Goal: Information Seeking & Learning: Learn about a topic

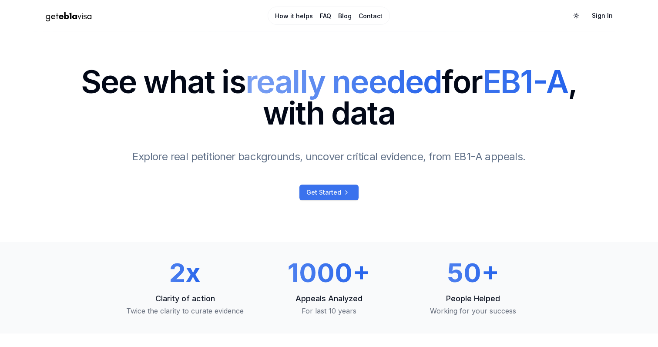
click at [338, 196] on span "Get Started" at bounding box center [323, 192] width 35 height 9
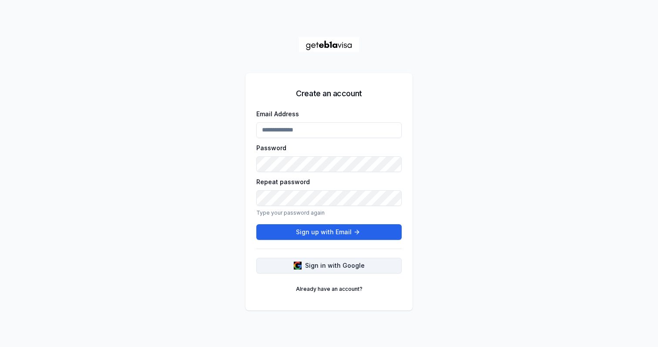
click at [324, 262] on span "Sign in with Google" at bounding box center [335, 265] width 60 height 9
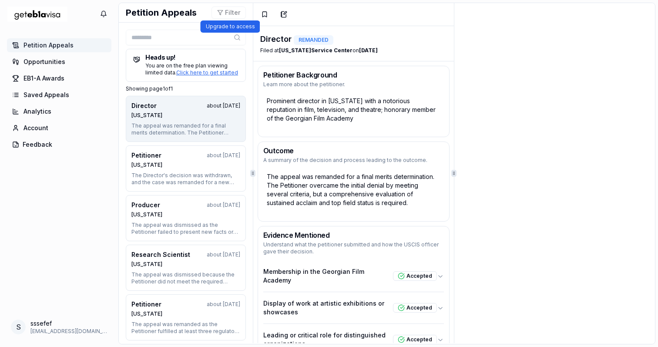
click at [232, 17] on button "Filter" at bounding box center [228, 13] width 34 height 12
click at [44, 73] on link "EB1-A Awards" at bounding box center [59, 78] width 104 height 14
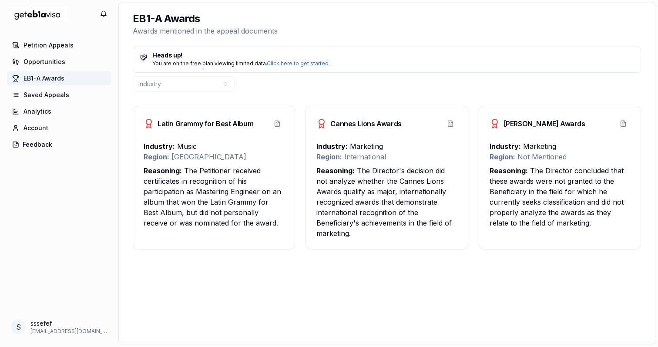
click at [522, 127] on h3 "Effie Awards" at bounding box center [537, 123] width 96 height 10
click at [372, 154] on p "Region: International" at bounding box center [386, 156] width 141 height 10
click at [279, 121] on button "View Appeal" at bounding box center [277, 124] width 14 height 14
click at [280, 127] on button "View Appeal" at bounding box center [277, 124] width 14 height 14
click at [279, 124] on button "View Appeal" at bounding box center [277, 124] width 14 height 14
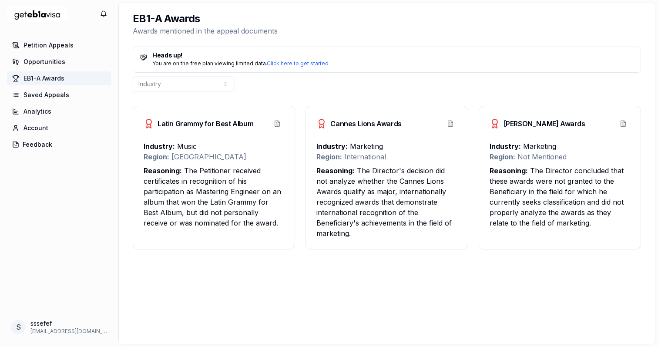
click at [73, 53] on div "Petition Appeals Opportunities EB1-A Awards Saved Appeals Analytics Account Fee…" at bounding box center [59, 175] width 118 height 277
click at [73, 51] on link "Petition Appeals" at bounding box center [59, 45] width 104 height 14
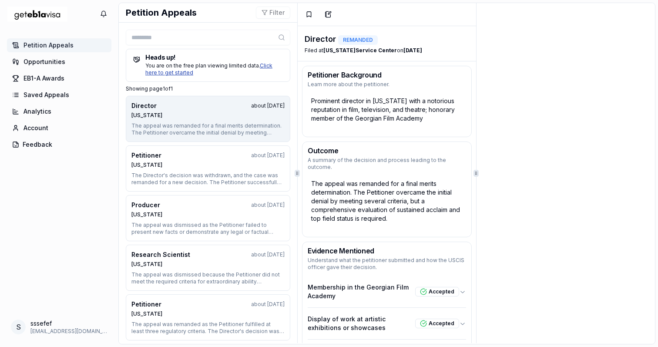
click at [271, 67] on link "Click here to get started" at bounding box center [208, 68] width 127 height 13
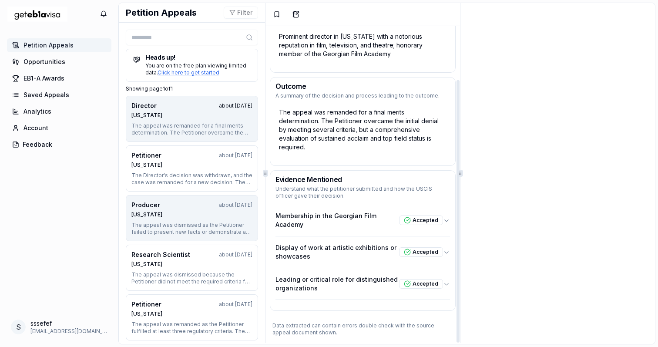
scroll to position [6, 0]
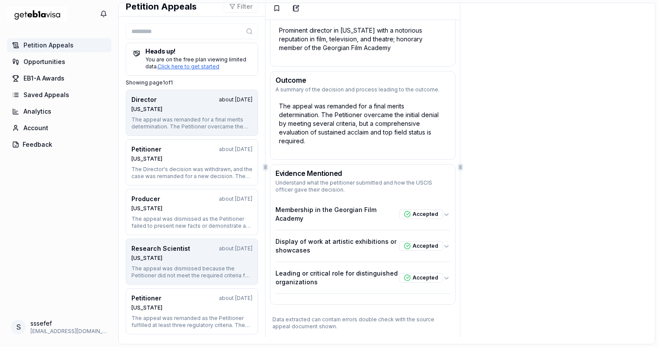
click at [210, 273] on div "The appeal was dismissed because the Petitioner did not meet the required crite…" at bounding box center [191, 272] width 121 height 14
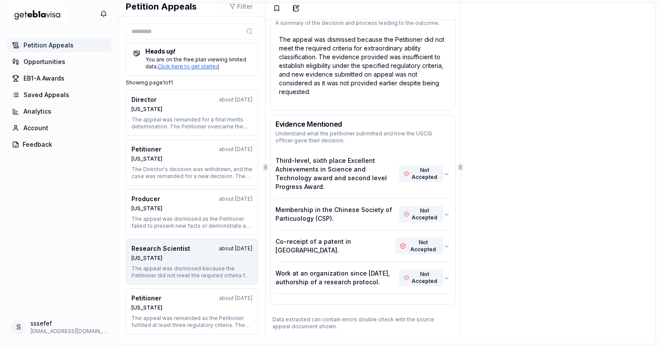
scroll to position [0, 0]
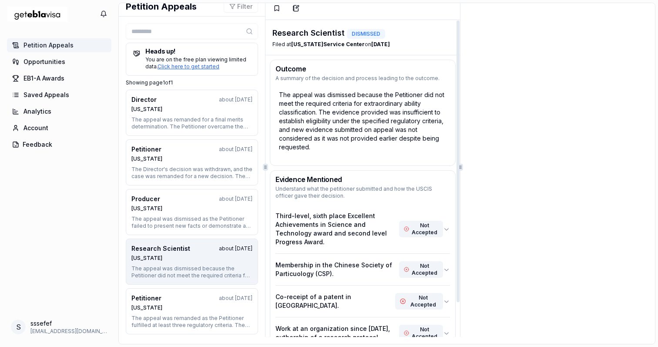
click at [332, 158] on div "The appeal was dismissed because the Petitioner did not meet the required crite…" at bounding box center [362, 126] width 185 height 78
click at [371, 165] on div "Outcome A summary of the decision and process leading to the outcome. The appea…" at bounding box center [363, 113] width 186 height 106
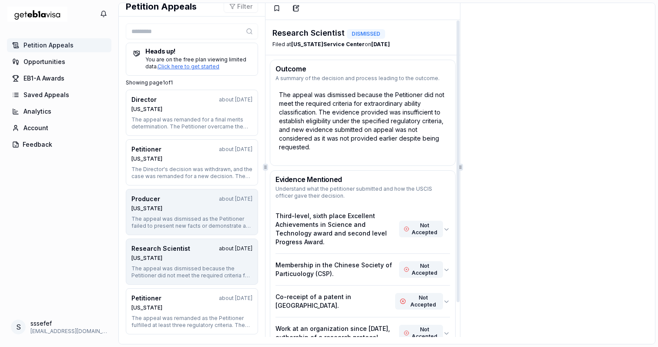
click at [222, 201] on div "about 1 year ago" at bounding box center [236, 198] width 34 height 7
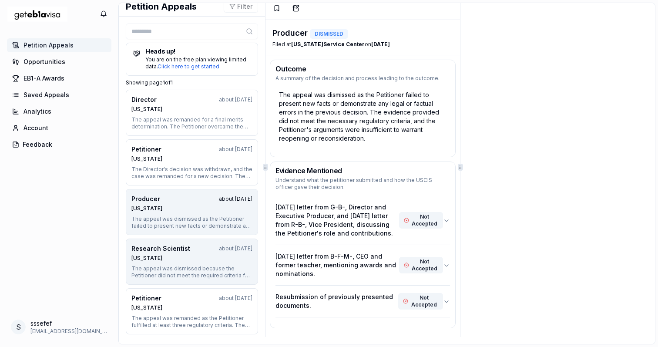
click at [214, 261] on div "Nebraska" at bounding box center [191, 258] width 121 height 7
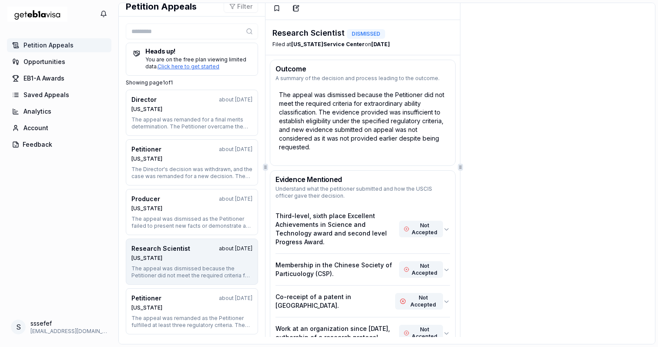
click at [213, 282] on button "Research Scientist about 1 year ago Nebraska The appeal was dismissed because t…" at bounding box center [192, 261] width 132 height 46
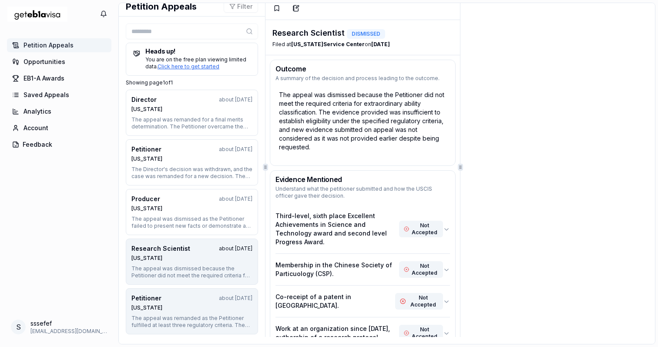
click at [210, 304] on div "Nebraska" at bounding box center [191, 307] width 121 height 7
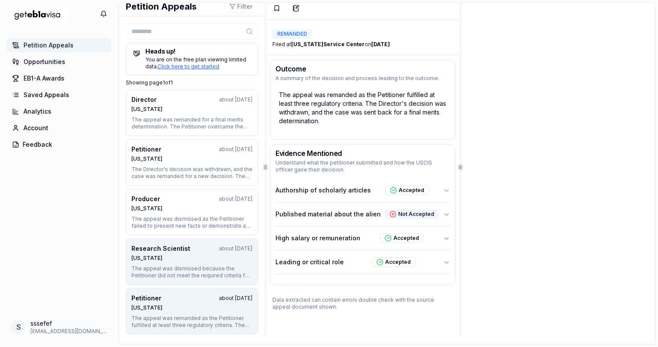
click at [220, 242] on button "Research Scientist about 1 year ago Nebraska The appeal was dismissed because t…" at bounding box center [192, 261] width 132 height 46
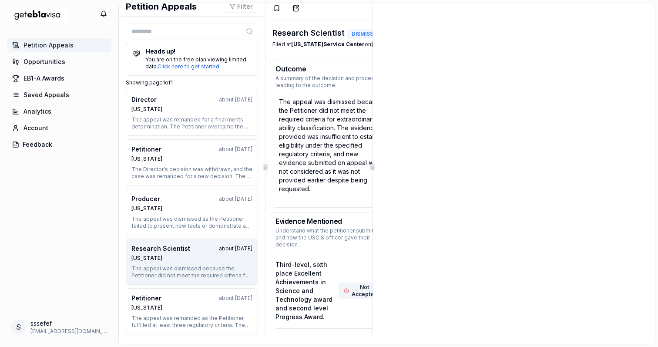
click at [373, 76] on div at bounding box center [372, 167] width 0 height 340
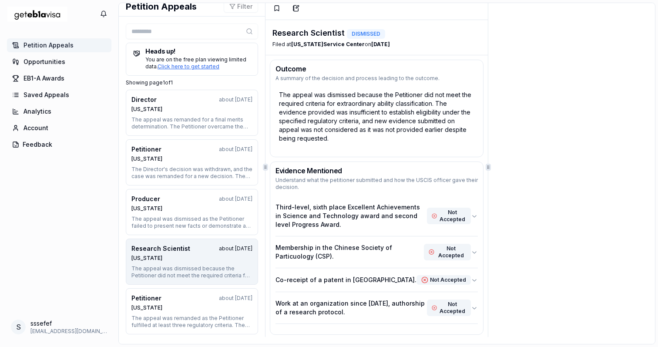
click at [488, 40] on div at bounding box center [488, 167] width 0 height 340
click at [460, 157] on div "Outcome A summary of the decision and process leading to the outcome. The appea…" at bounding box center [376, 211] width 222 height 312
click at [475, 210] on button "Third-level, sixth place Excellent Achievements in Science and Technology award…" at bounding box center [376, 216] width 202 height 40
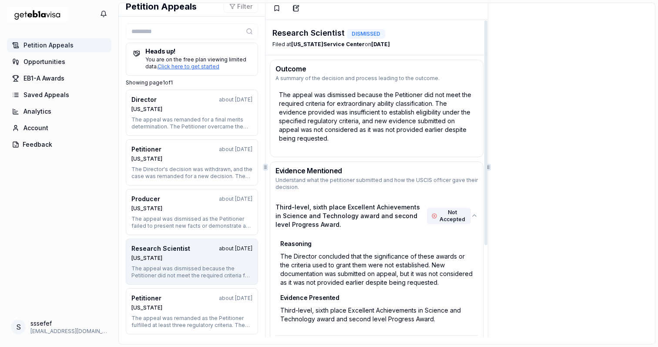
click at [464, 147] on div "The appeal was dismissed because the Petitioner did not meet the required crite…" at bounding box center [376, 122] width 213 height 70
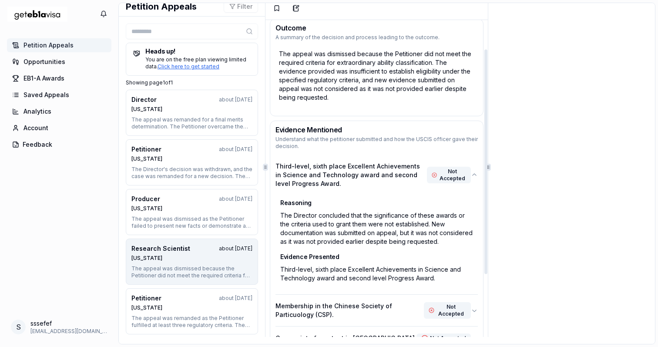
scroll to position [49, 0]
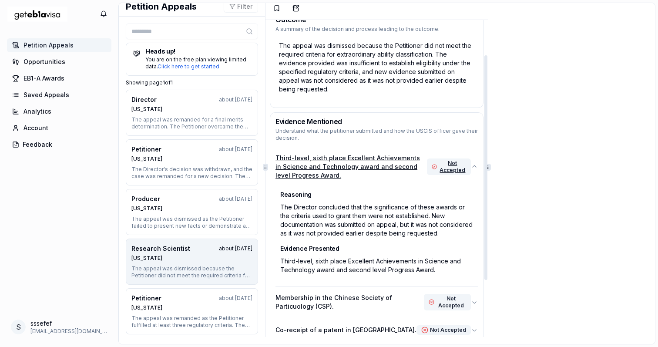
click at [464, 147] on button "Third-level, sixth place Excellent Achievements in Science and Technology award…" at bounding box center [376, 167] width 202 height 40
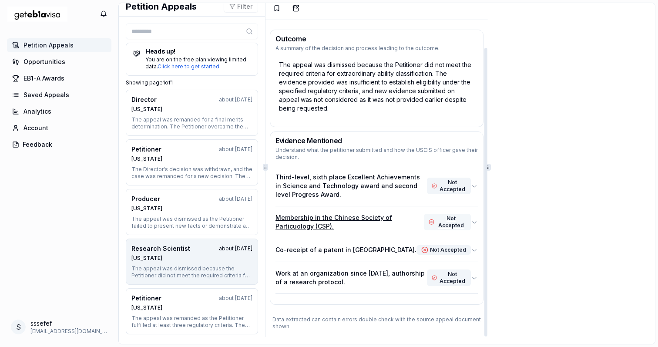
click at [441, 226] on div "Not Accepted" at bounding box center [447, 222] width 47 height 17
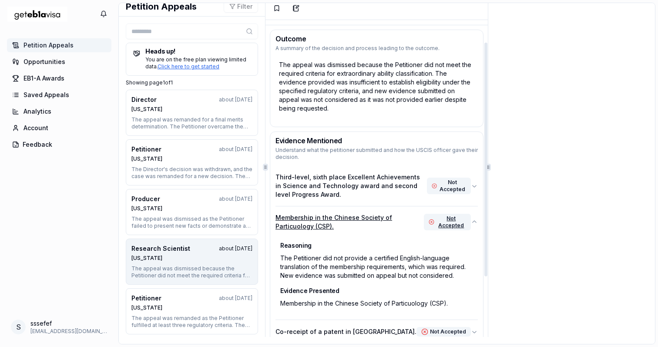
click at [411, 222] on p "Membership in the Chinese Society of Particuology (CSP)." at bounding box center [349, 221] width 148 height 17
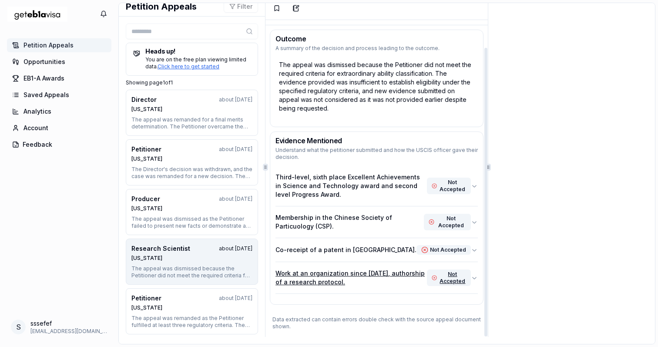
click at [387, 265] on button "Work at an organization since 2014, authorship of a research protocol. Not Acce…" at bounding box center [376, 277] width 202 height 31
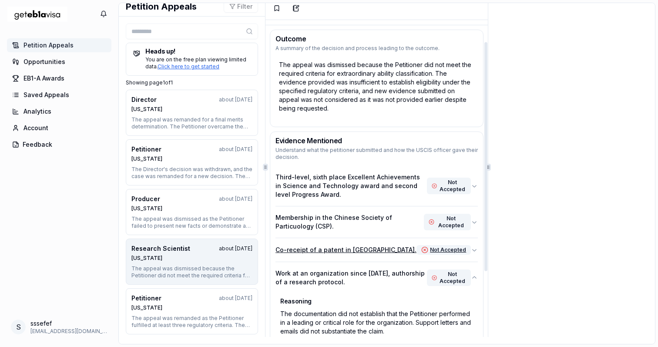
click at [375, 255] on button "Co-receipt of a patent in China. Not Accepted" at bounding box center [376, 249] width 202 height 23
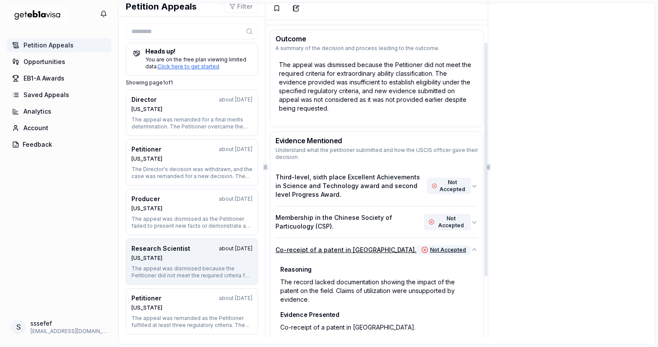
click at [382, 254] on button "Co-receipt of a patent in China. Not Accepted" at bounding box center [376, 249] width 202 height 23
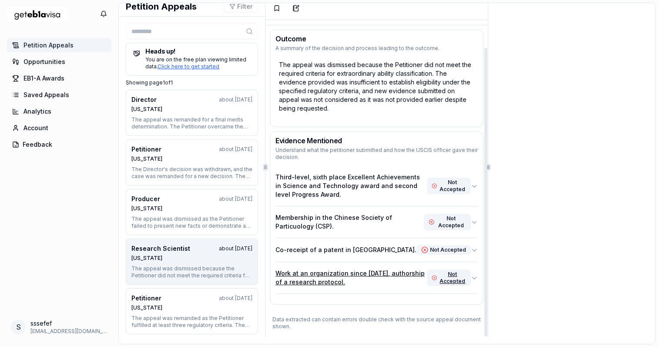
click at [367, 271] on p "Work at an organization since 2014, authorship of a research protocol." at bounding box center [350, 277] width 151 height 17
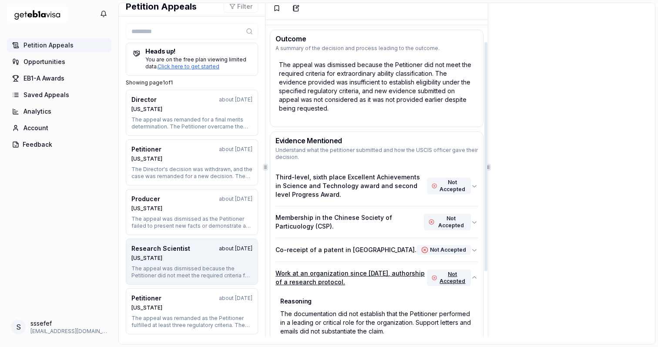
scroll to position [121, 0]
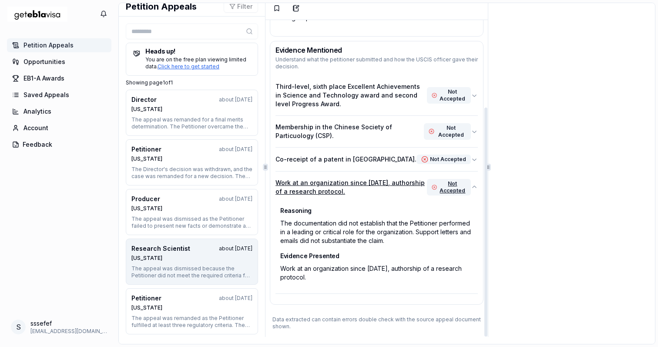
click at [394, 191] on p "Work at an organization since 2014, authorship of a research protocol." at bounding box center [350, 186] width 151 height 17
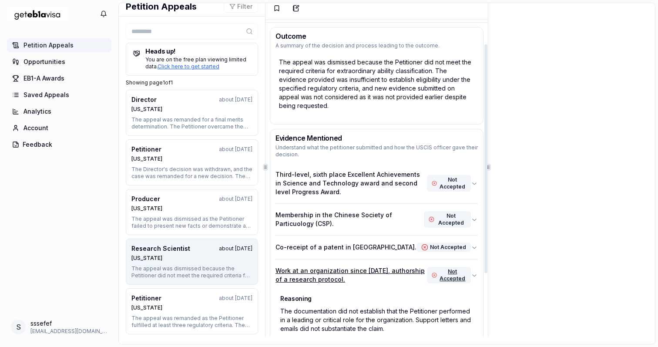
scroll to position [30, 0]
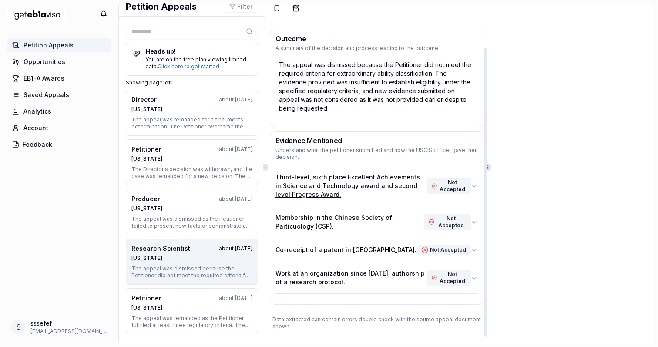
click at [403, 189] on p "Third-level, sixth place Excellent Achievements in Science and Technology award…" at bounding box center [350, 186] width 151 height 26
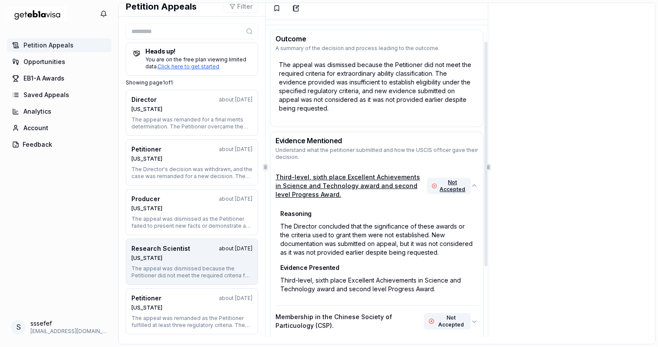
click at [403, 189] on p "Third-level, sixth place Excellent Achievements in Science and Technology award…" at bounding box center [350, 186] width 151 height 26
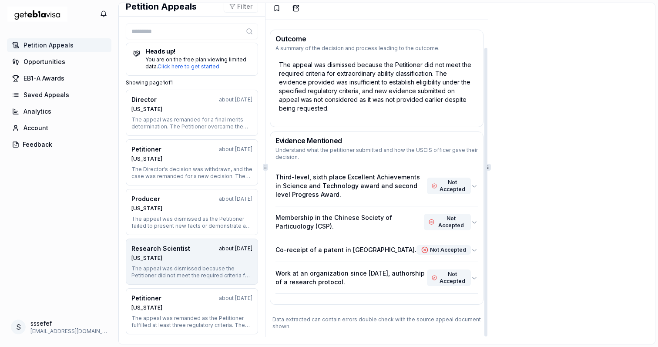
scroll to position [0, 0]
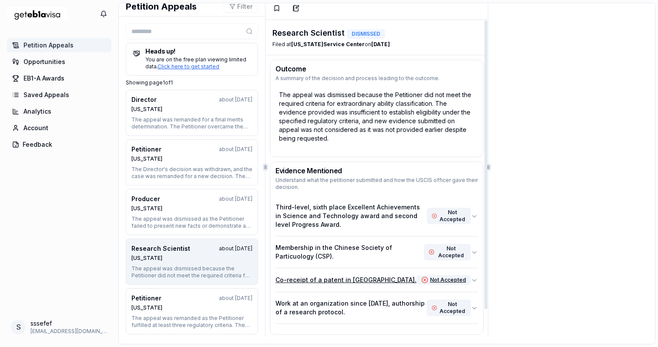
click at [349, 278] on p "Co-receipt of a patent in China." at bounding box center [345, 279] width 141 height 9
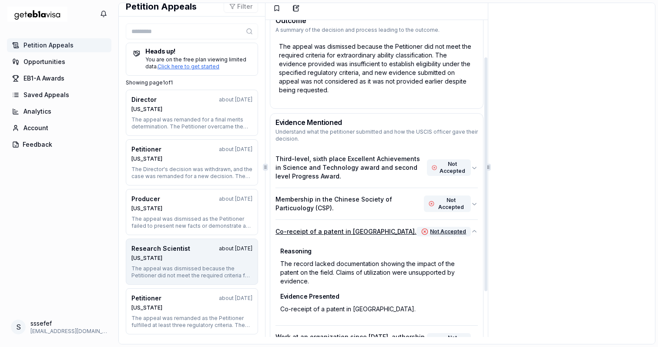
scroll to position [50, 0]
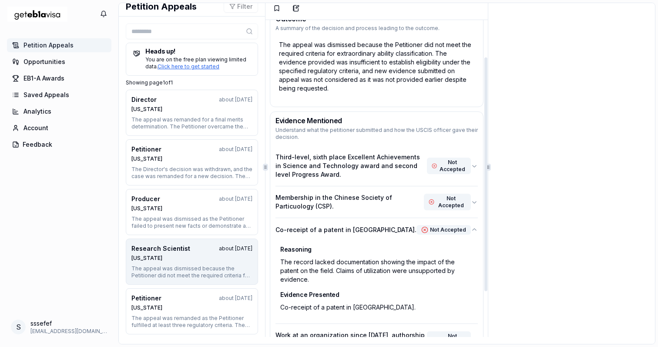
click at [339, 265] on div "The record lacked documentation showing the impact of the patent on the field. …" at bounding box center [377, 270] width 198 height 31
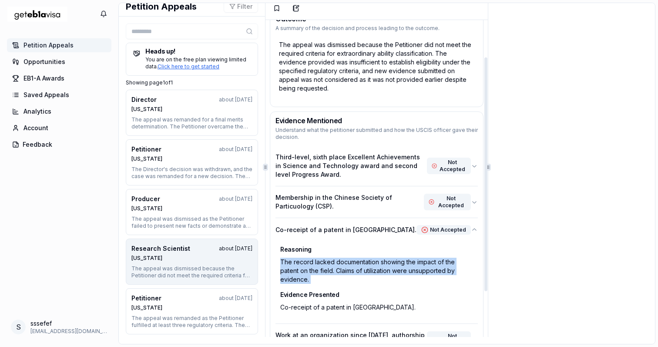
click at [339, 265] on div "The record lacked documentation showing the impact of the patent on the field. …" at bounding box center [377, 270] width 198 height 31
click at [389, 265] on div "The record lacked documentation showing the impact of the patent on the field. …" at bounding box center [377, 270] width 198 height 31
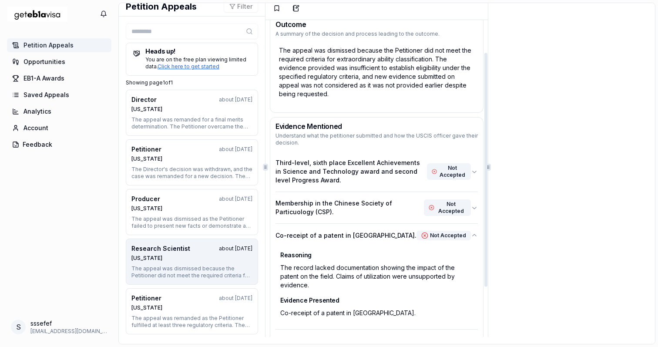
scroll to position [44, 0]
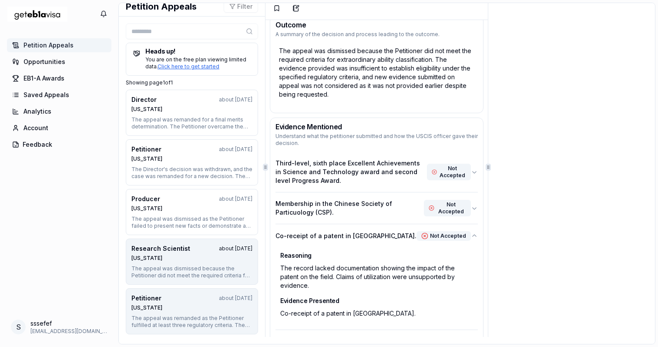
click at [222, 289] on button "Petitioner about 1 year ago Nebraska The appeal was remanded as the Petitioner …" at bounding box center [192, 311] width 132 height 46
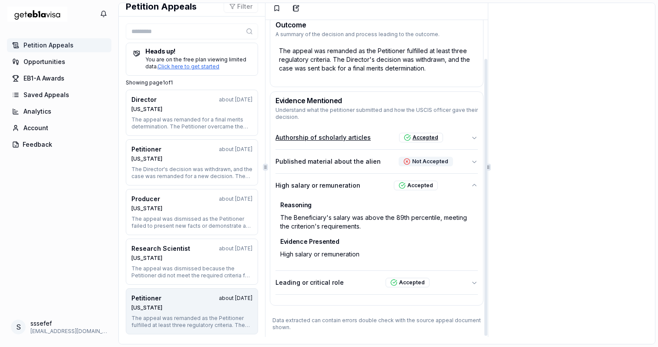
click at [415, 140] on div "Accepted" at bounding box center [421, 138] width 44 height 10
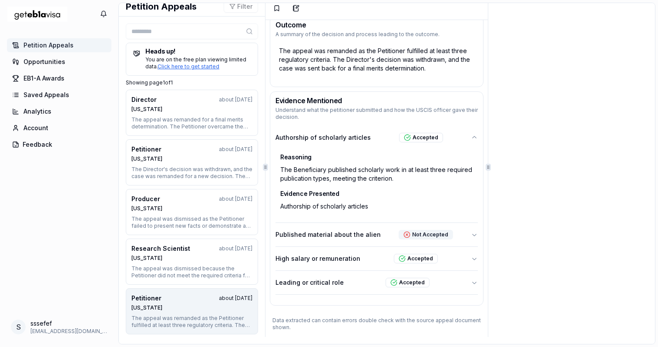
scroll to position [5, 0]
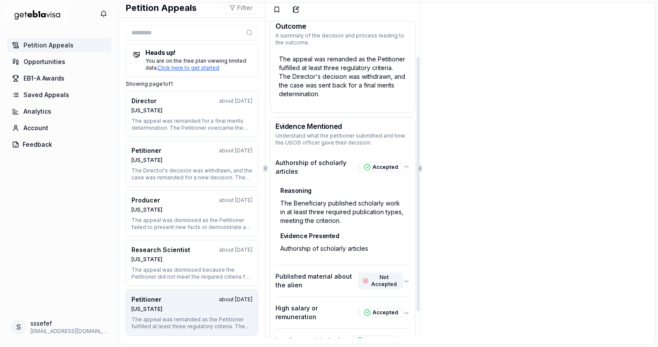
click at [420, 159] on div at bounding box center [420, 168] width 0 height 340
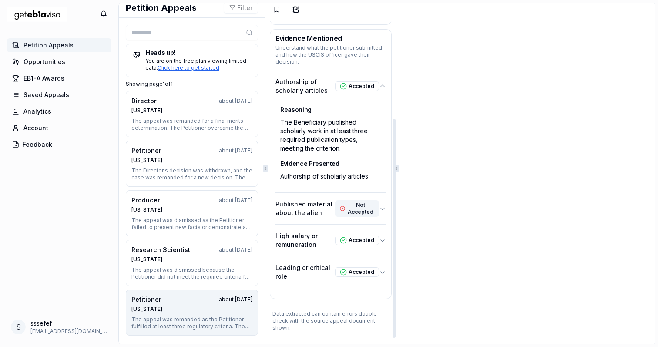
scroll to position [0, 0]
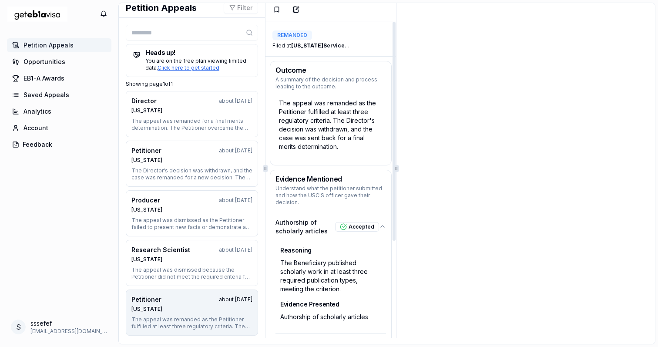
click at [329, 116] on div "The appeal was remanded as the Petitioner fulfilled at least three regulatory c…" at bounding box center [330, 124] width 111 height 59
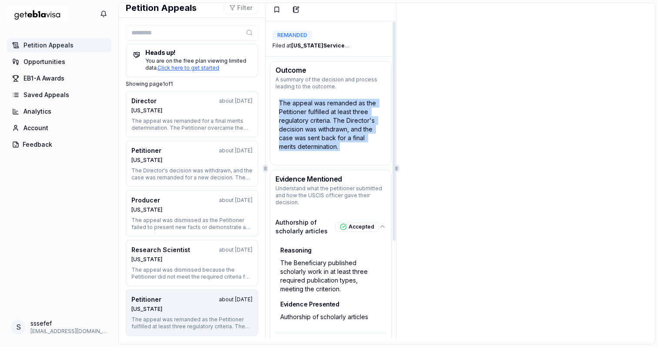
click at [329, 116] on div "The appeal was remanded as the Petitioner fulfilled at least three regulatory c…" at bounding box center [330, 124] width 111 height 59
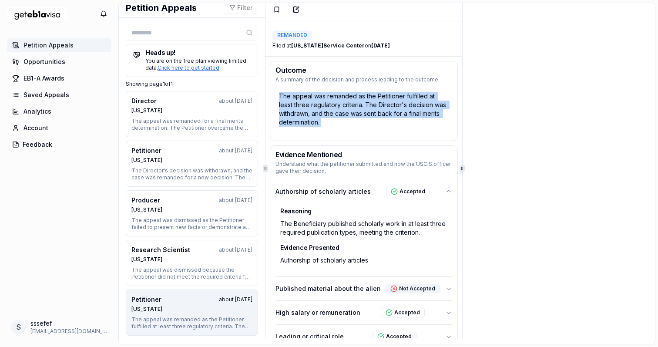
click at [462, 130] on div at bounding box center [462, 168] width 0 height 340
click at [412, 135] on div "The appeal was remanded as the Petitioner fulfilled at least three regulatory c…" at bounding box center [363, 114] width 187 height 52
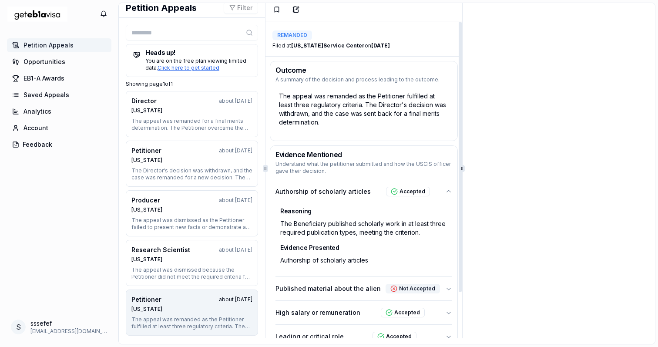
click at [327, 140] on div "The appeal was remanded as the Petitioner fulfilled at least three regulatory c…" at bounding box center [363, 114] width 187 height 52
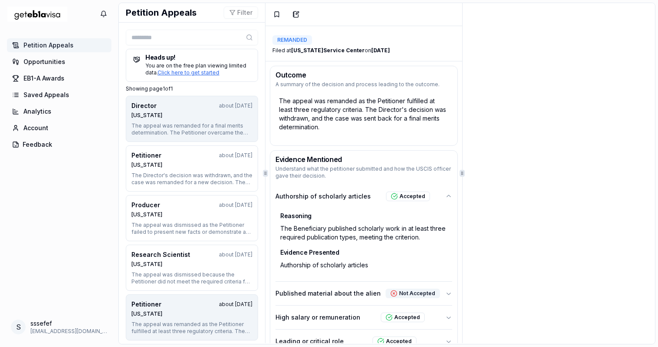
click at [230, 121] on button "Director about 1 year ago Texas The appeal was remanded for a final merits dete…" at bounding box center [192, 119] width 132 height 46
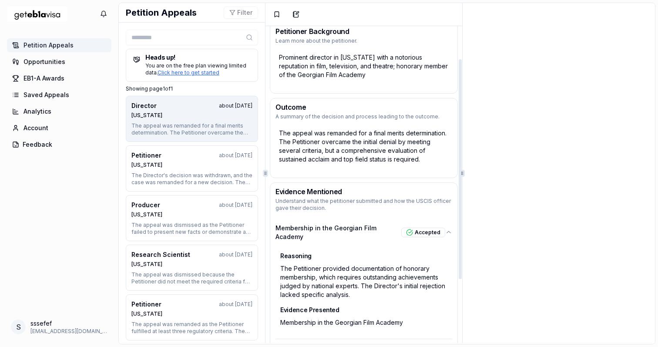
scroll to position [83, 0]
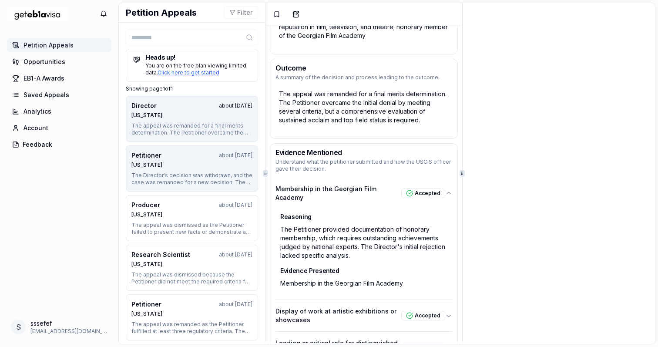
click at [194, 172] on div "The Director's decision was withdrawn, and the case was remanded for a new deci…" at bounding box center [191, 179] width 121 height 14
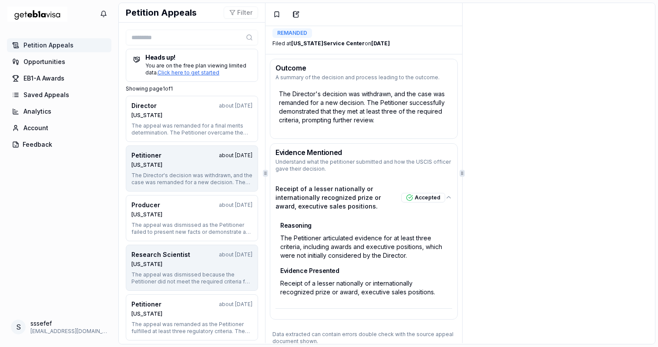
click at [194, 257] on div "Research Scientist about 1 year ago" at bounding box center [191, 254] width 121 height 9
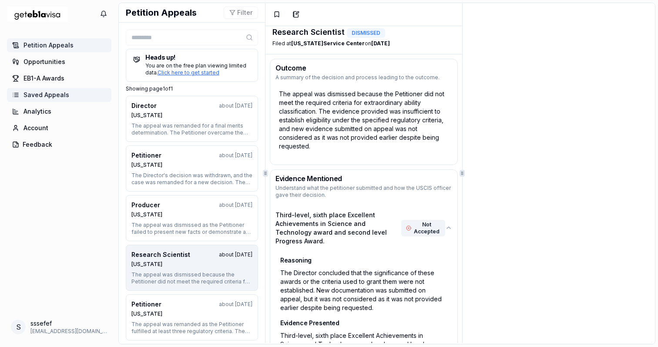
click at [67, 93] on link "Saved Appeals" at bounding box center [59, 95] width 104 height 14
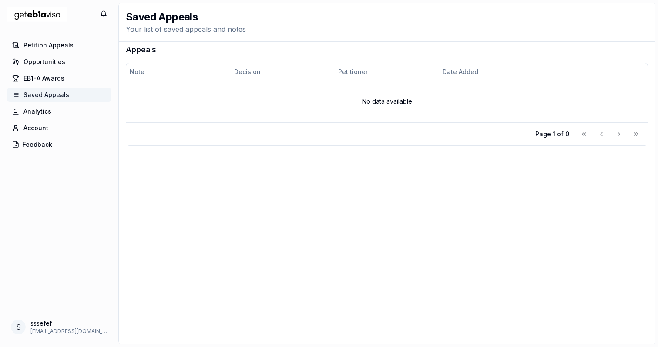
click at [74, 92] on link "Saved Appeals" at bounding box center [59, 95] width 104 height 14
click at [68, 63] on link "Opportunities" at bounding box center [59, 62] width 104 height 14
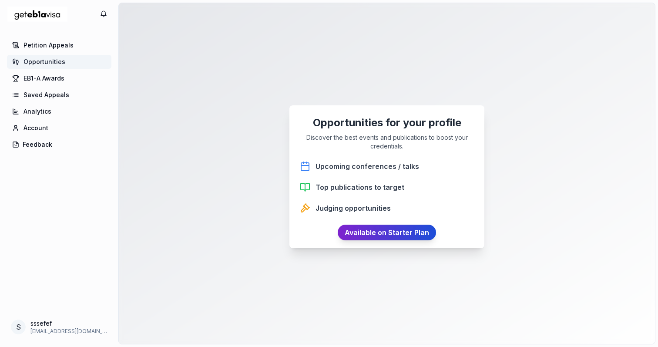
click at [405, 229] on link "Available on Starter Plan" at bounding box center [387, 232] width 98 height 16
click at [45, 127] on span "Account" at bounding box center [35, 128] width 25 height 9
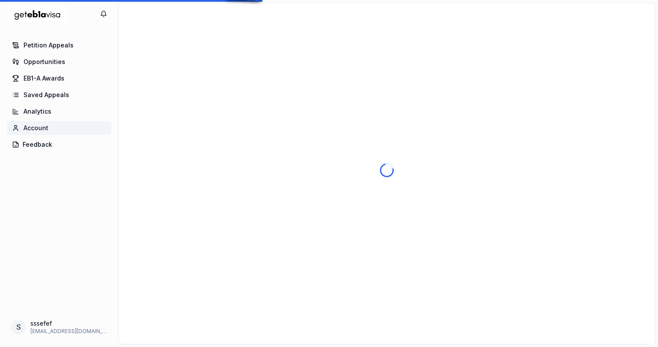
click at [45, 16] on img "Home Page" at bounding box center [37, 14] width 61 height 22
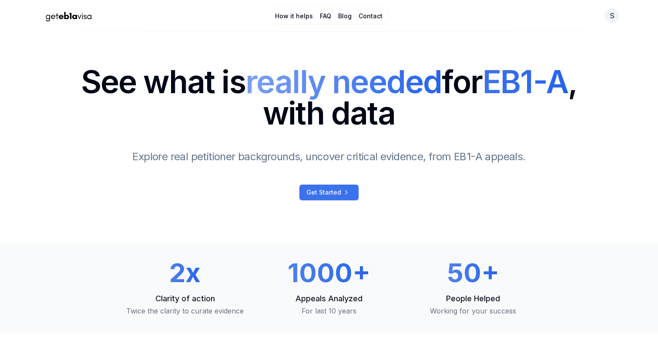
click at [335, 197] on link "Get Started" at bounding box center [328, 192] width 59 height 16
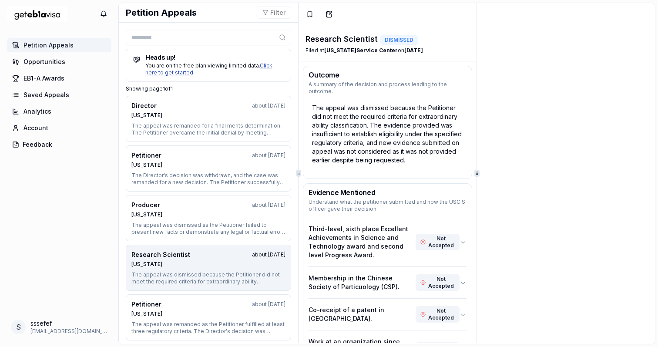
click at [272, 66] on link "Click here to get started" at bounding box center [208, 68] width 127 height 13
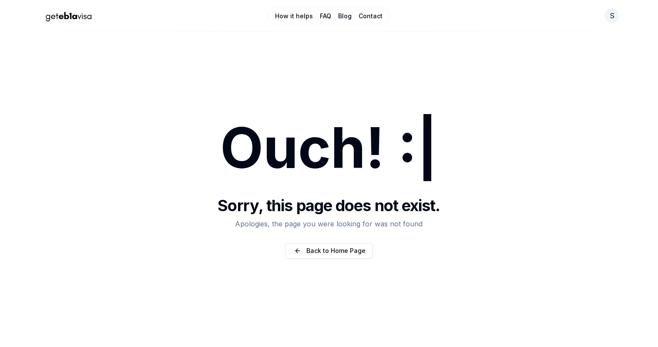
click at [329, 14] on link "FAQ" at bounding box center [325, 16] width 11 height 9
